Goal: Task Accomplishment & Management: Use online tool/utility

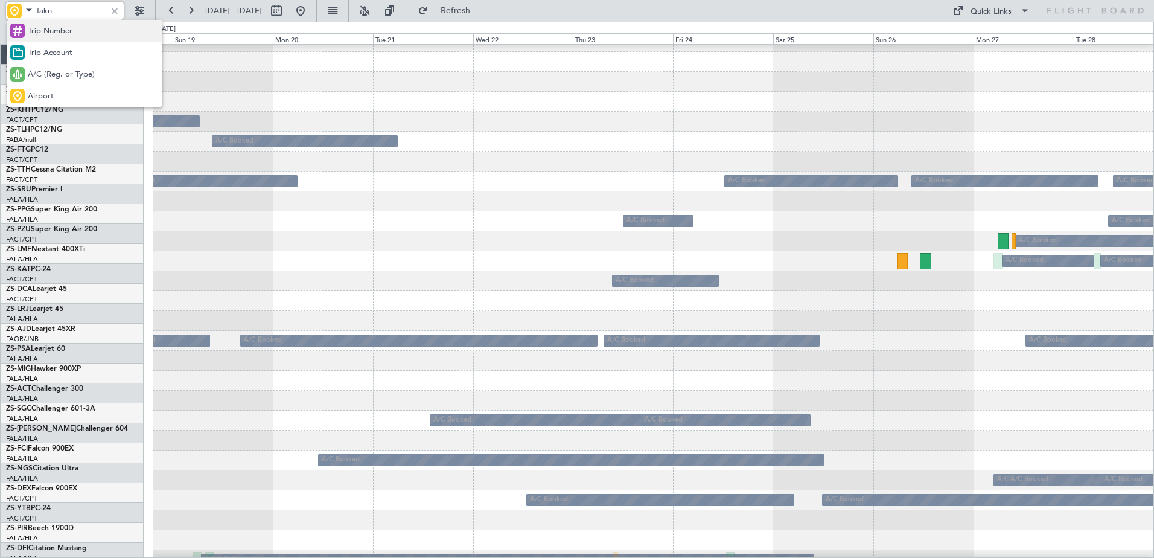
scroll to position [33, 0]
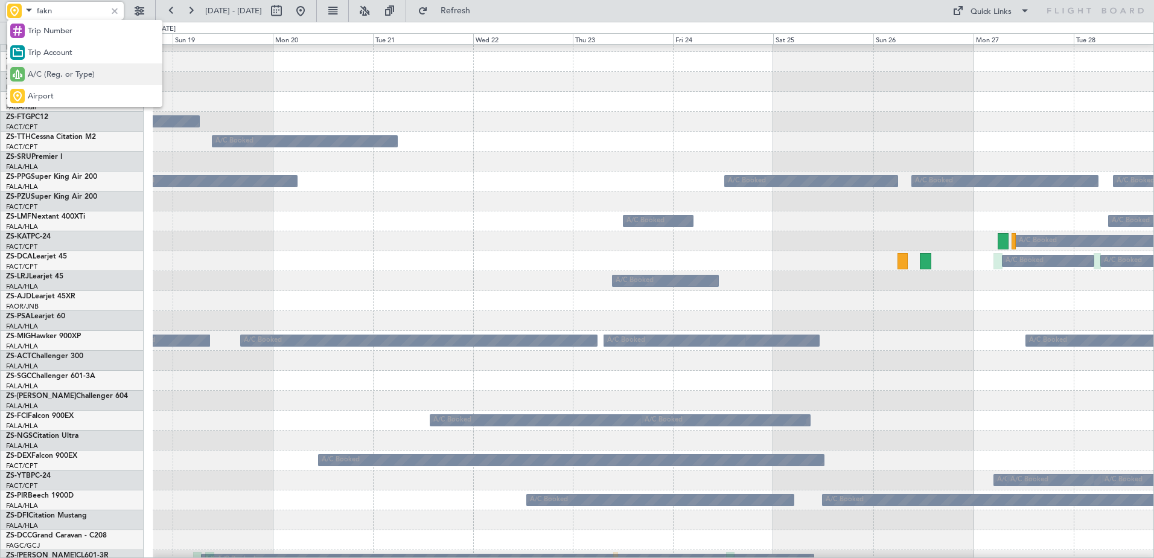
click at [43, 72] on span "A/C (Reg. or Type)" at bounding box center [61, 75] width 67 height 12
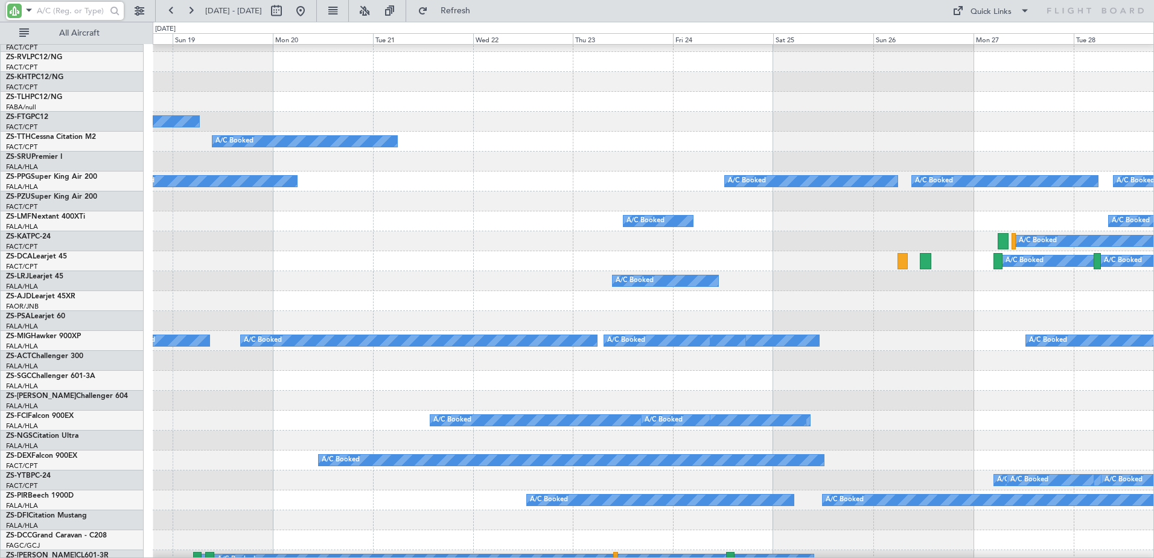
click at [49, 5] on input "text" at bounding box center [71, 11] width 69 height 18
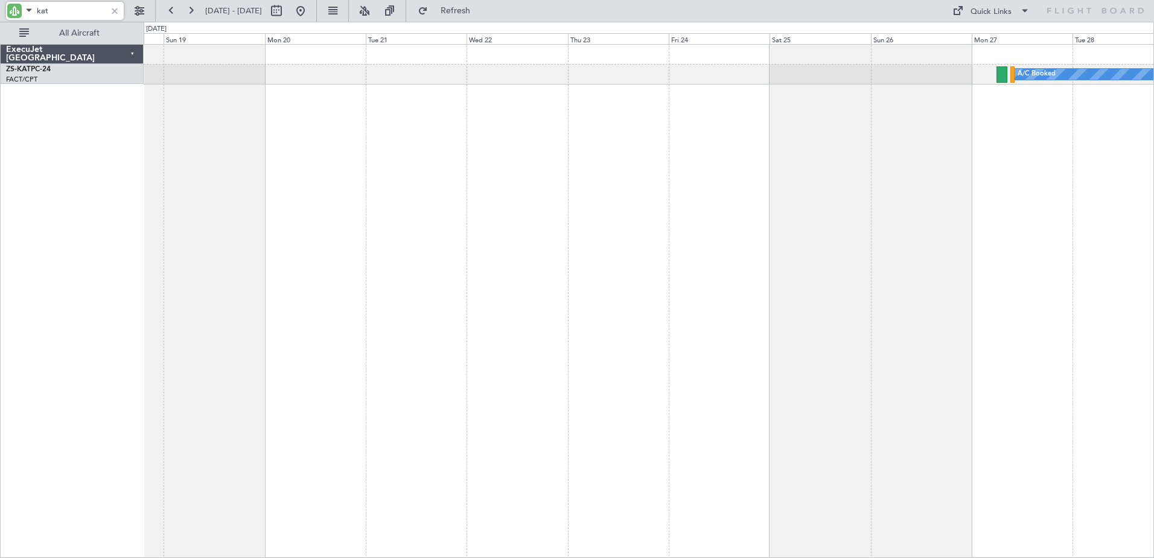
scroll to position [0, 0]
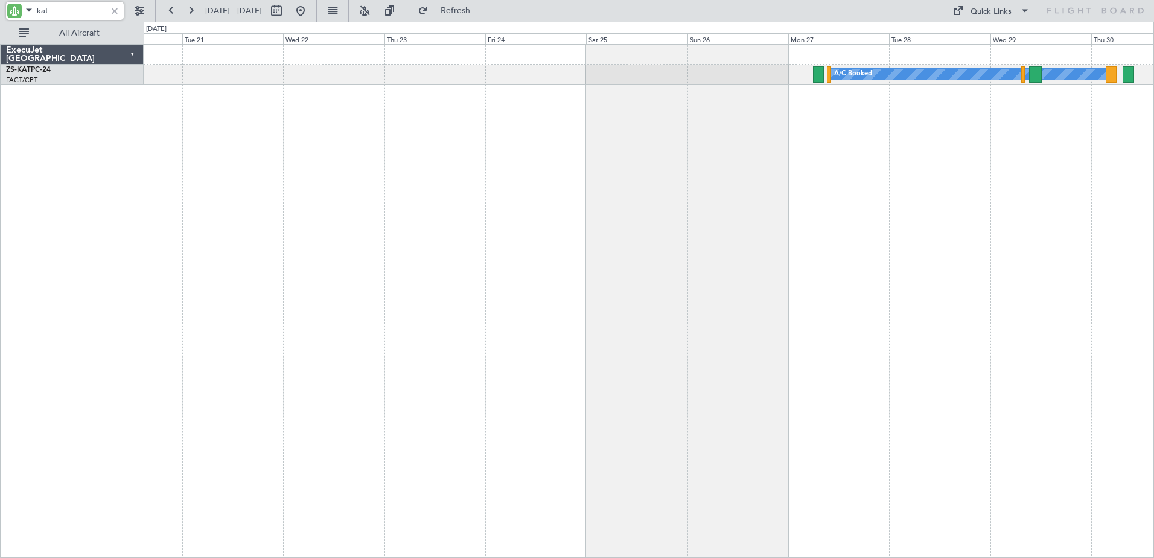
click at [807, 115] on div "A/C Booked" at bounding box center [649, 301] width 1011 height 514
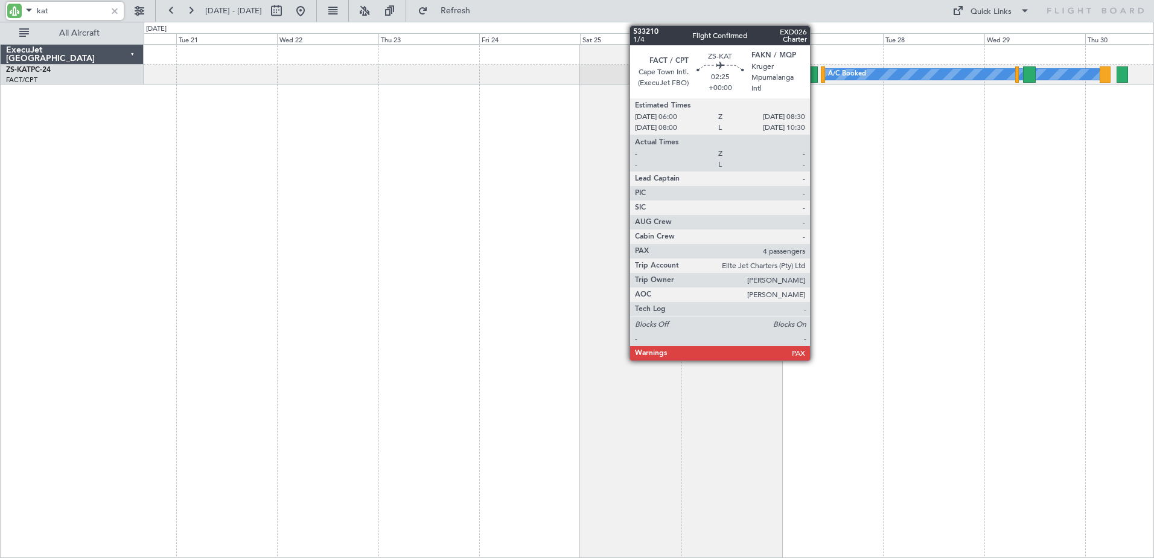
click at [816, 75] on div at bounding box center [812, 74] width 11 height 16
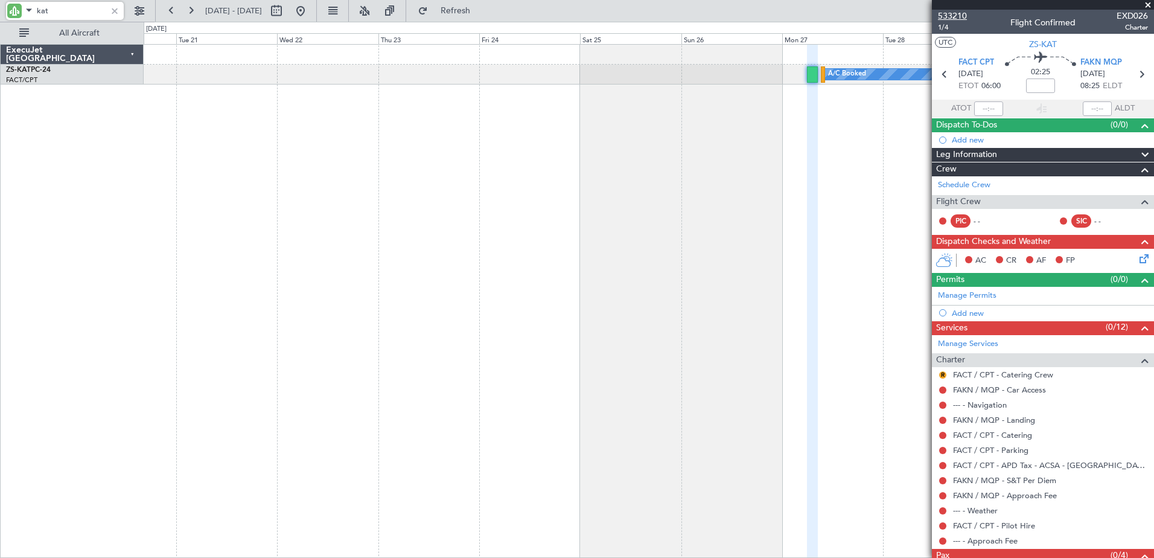
type input "kat"
click at [947, 11] on span "533210" at bounding box center [952, 16] width 29 height 13
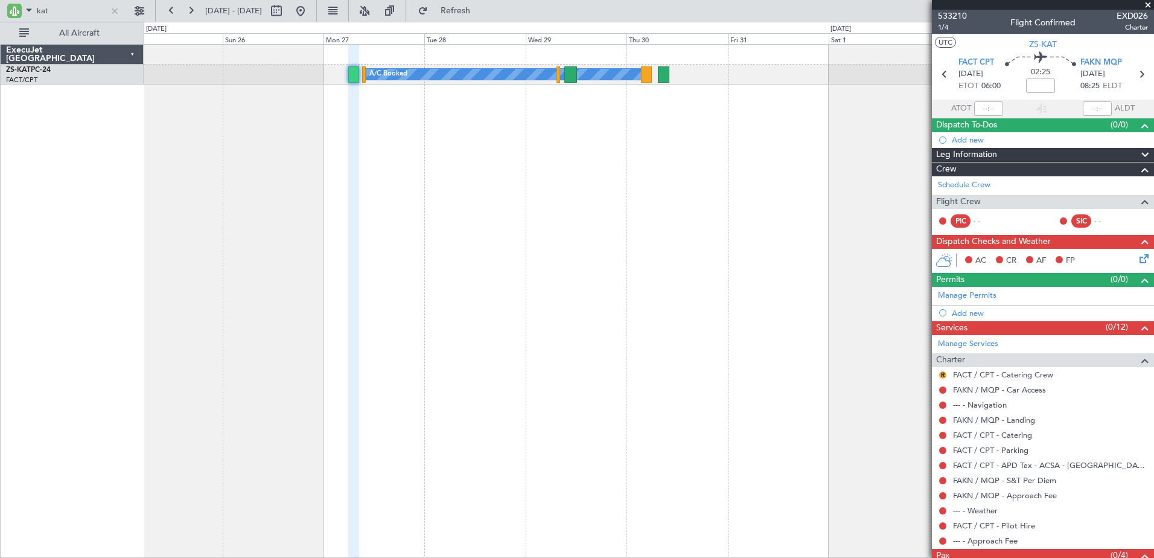
click at [378, 173] on div "A/C Booked" at bounding box center [649, 301] width 1011 height 514
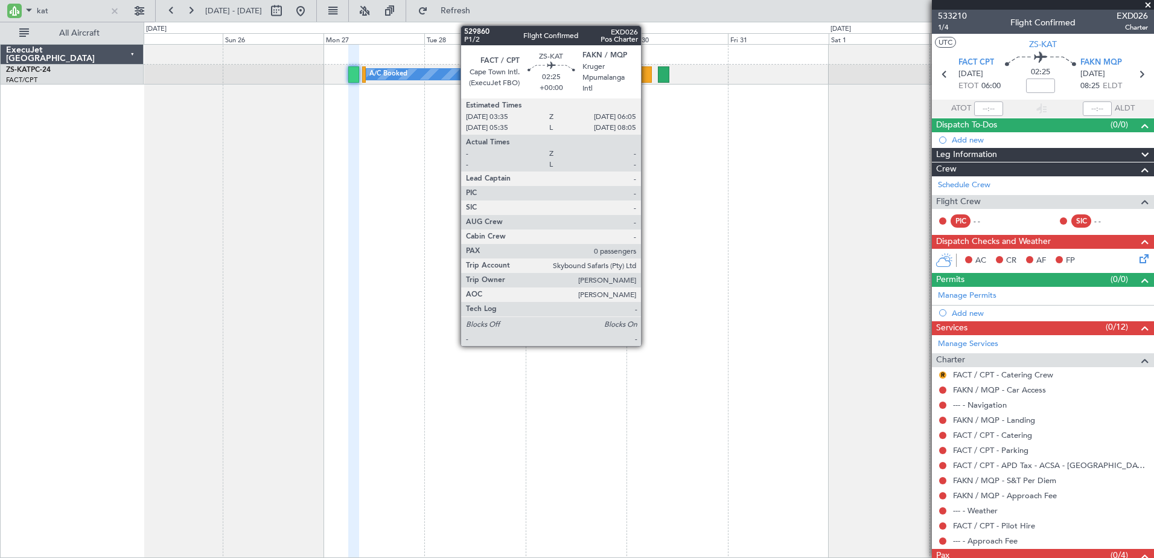
click at [647, 72] on div at bounding box center [646, 74] width 11 height 16
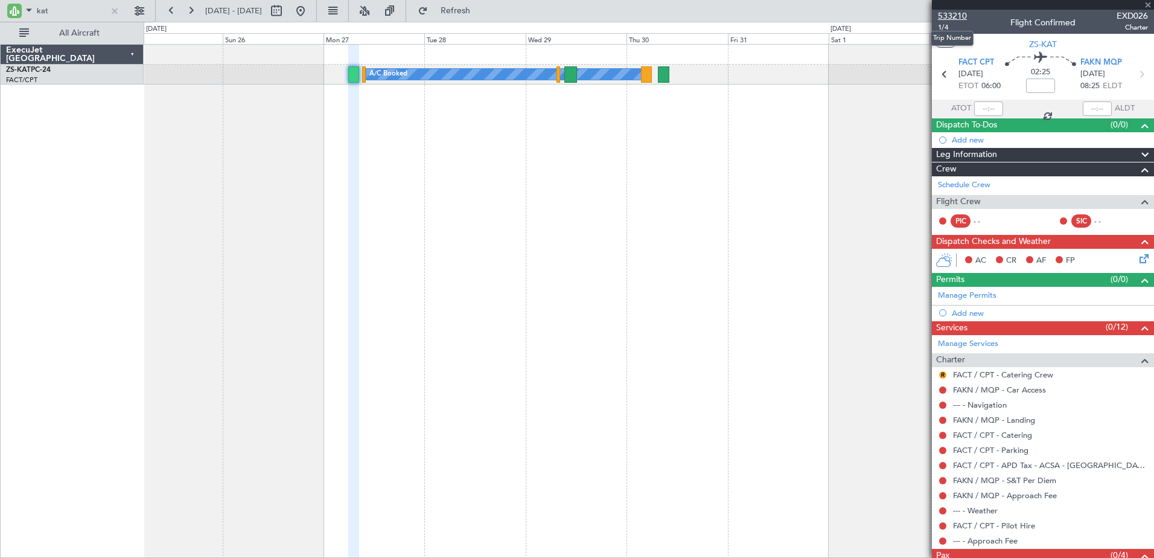
type input "0"
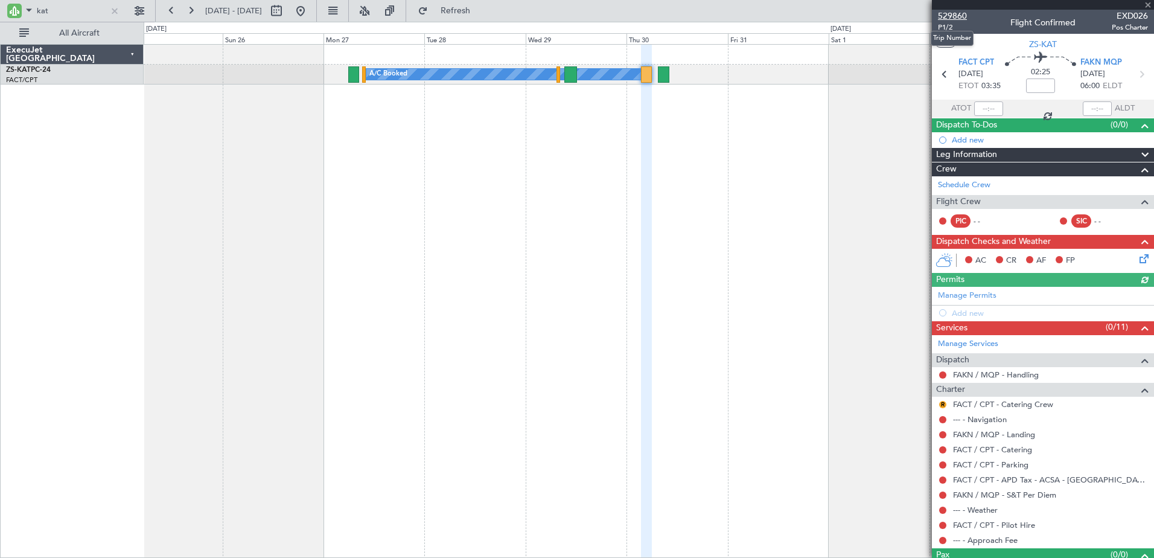
click at [949, 16] on span "529860" at bounding box center [952, 16] width 29 height 13
